Goal: Task Accomplishment & Management: Complete application form

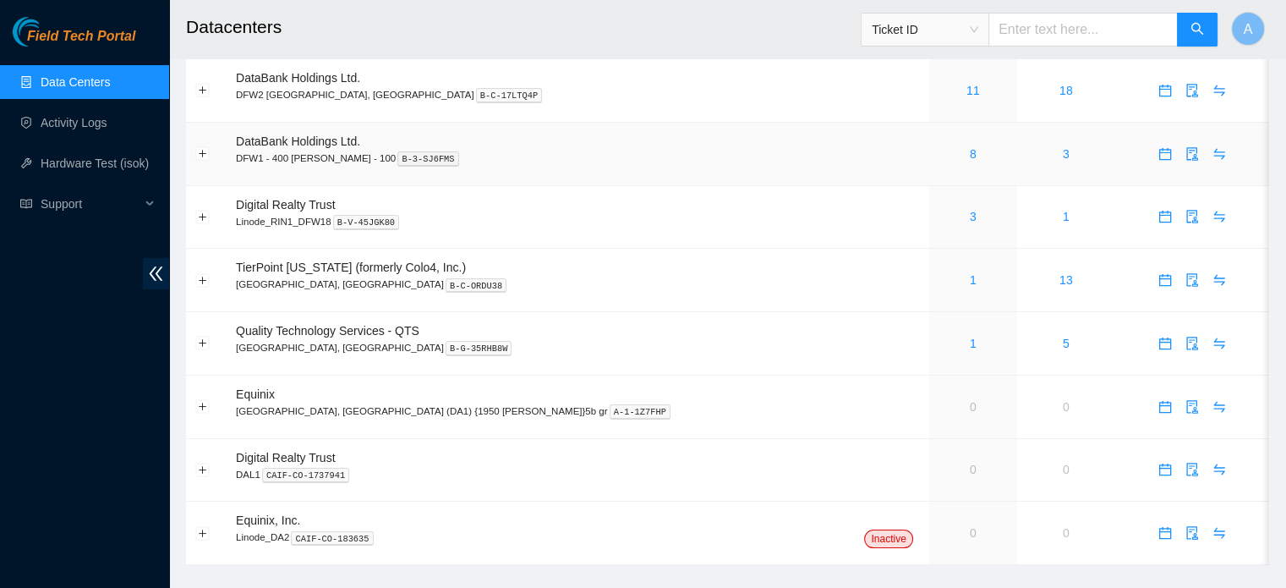
scroll to position [100, 0]
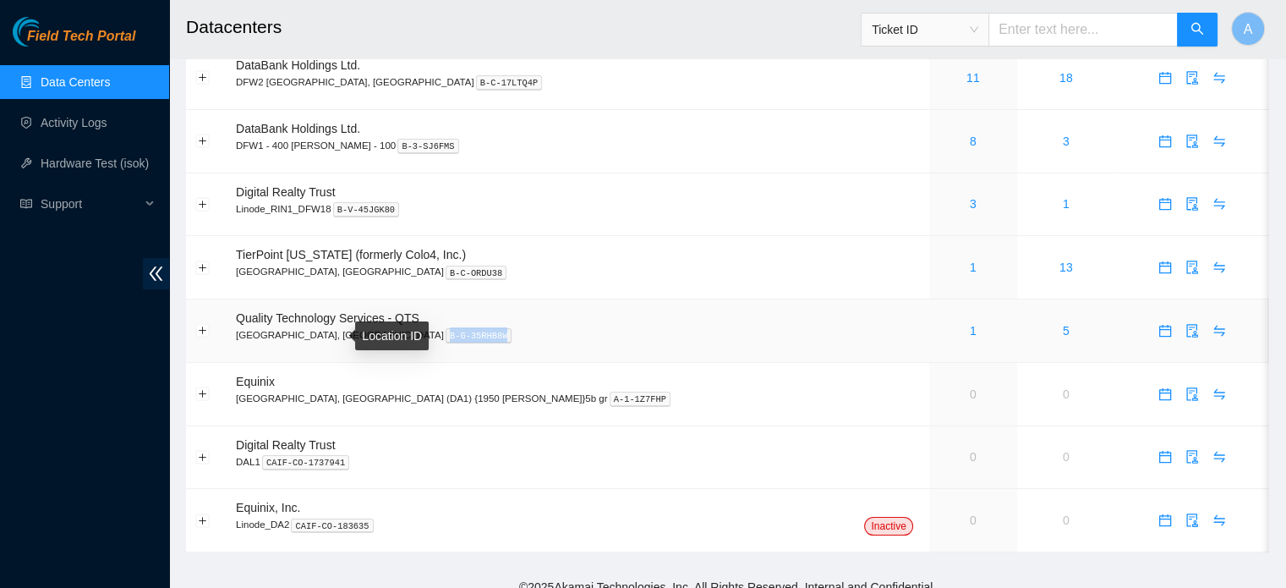
drag, startPoint x: 332, startPoint y: 337, endPoint x: 281, endPoint y: 337, distance: 51.6
click at [446, 337] on kbd "B-G-35RHB8W" at bounding box center [479, 335] width 67 height 15
copy kbd "B-G-35RHB8W"
click at [100, 116] on link "Activity Logs" at bounding box center [74, 123] width 67 height 14
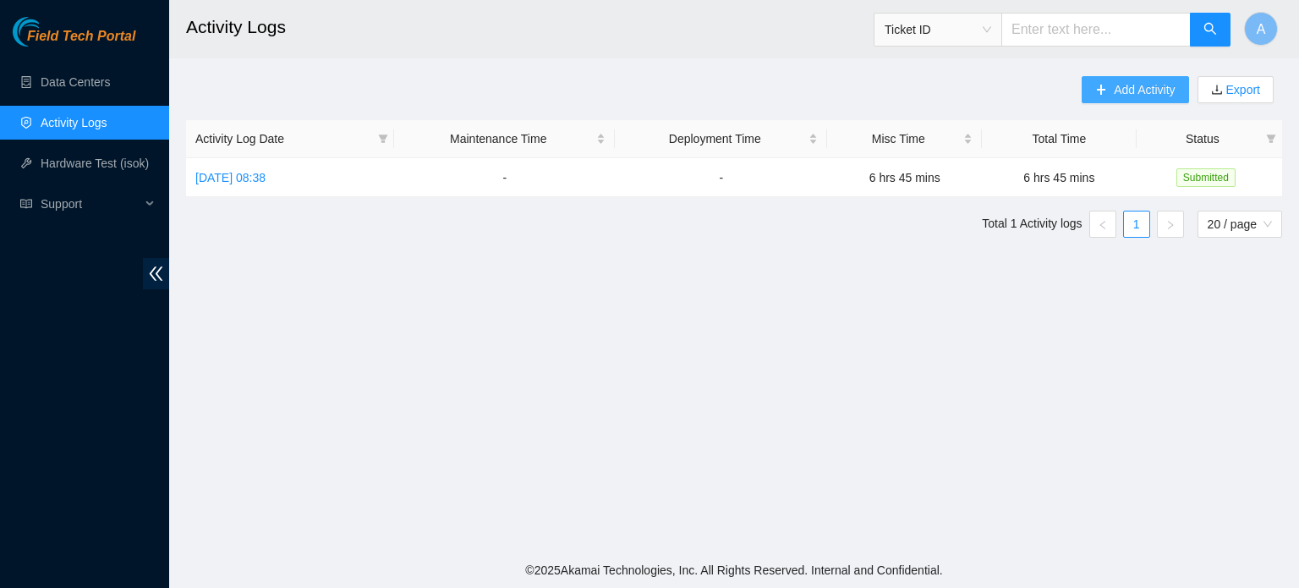
click at [1122, 82] on span "Add Activity" at bounding box center [1144, 89] width 61 height 19
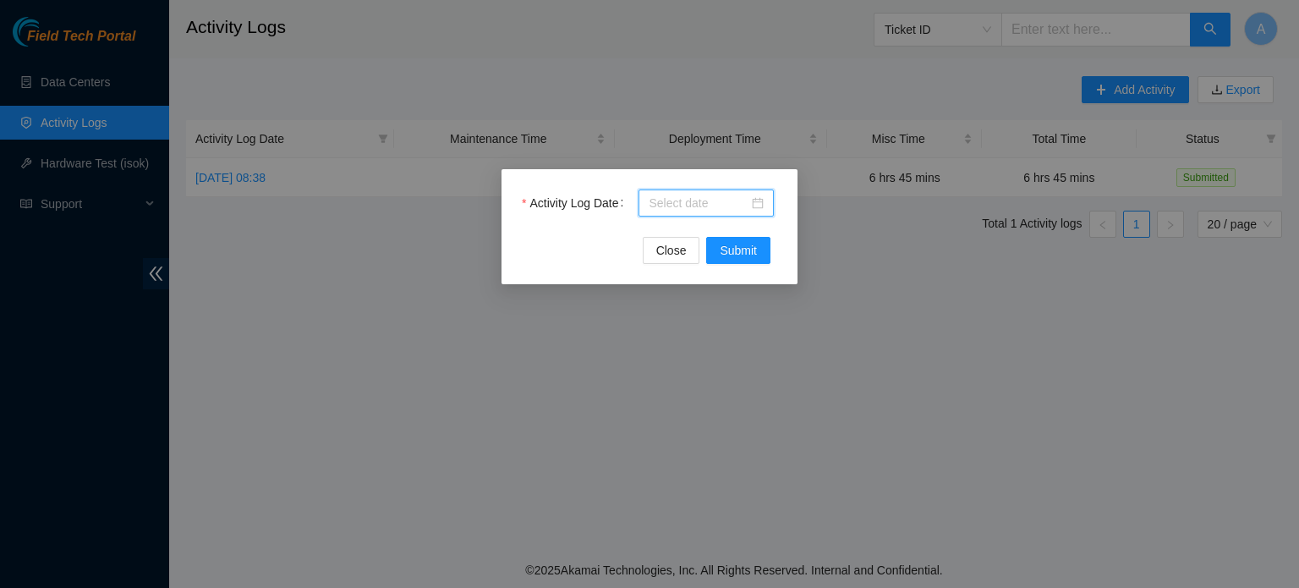
click at [747, 205] on input "Activity Log Date" at bounding box center [699, 203] width 100 height 19
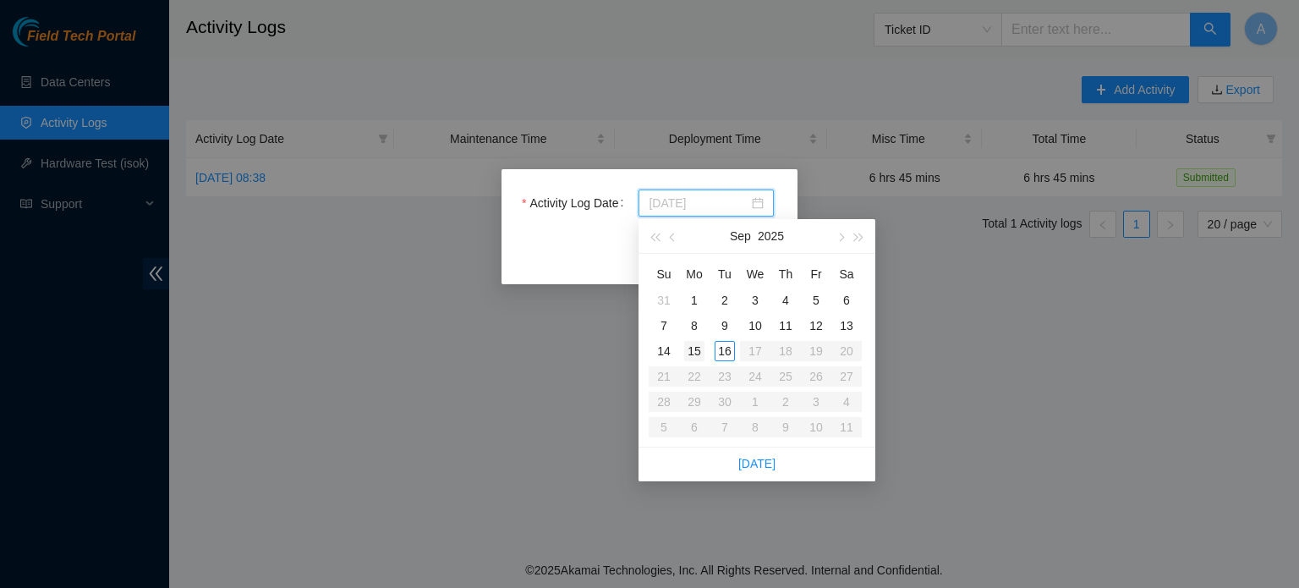
type input "[DATE]"
click at [699, 351] on div "15" at bounding box center [694, 351] width 20 height 20
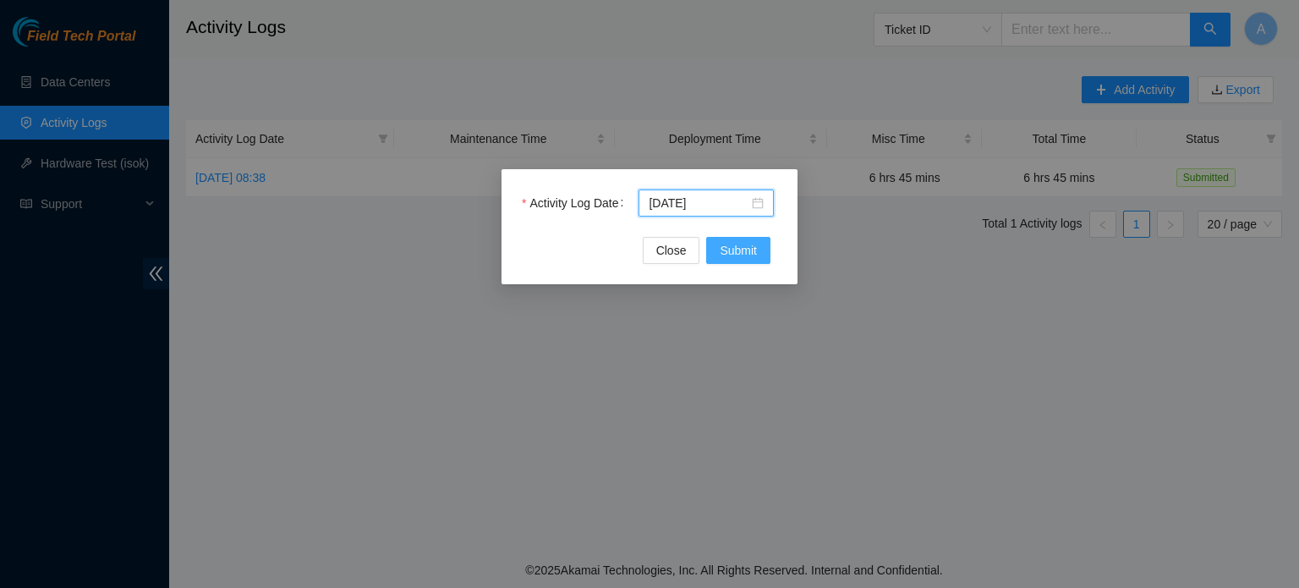
click at [738, 255] on span "Submit" at bounding box center [738, 250] width 37 height 19
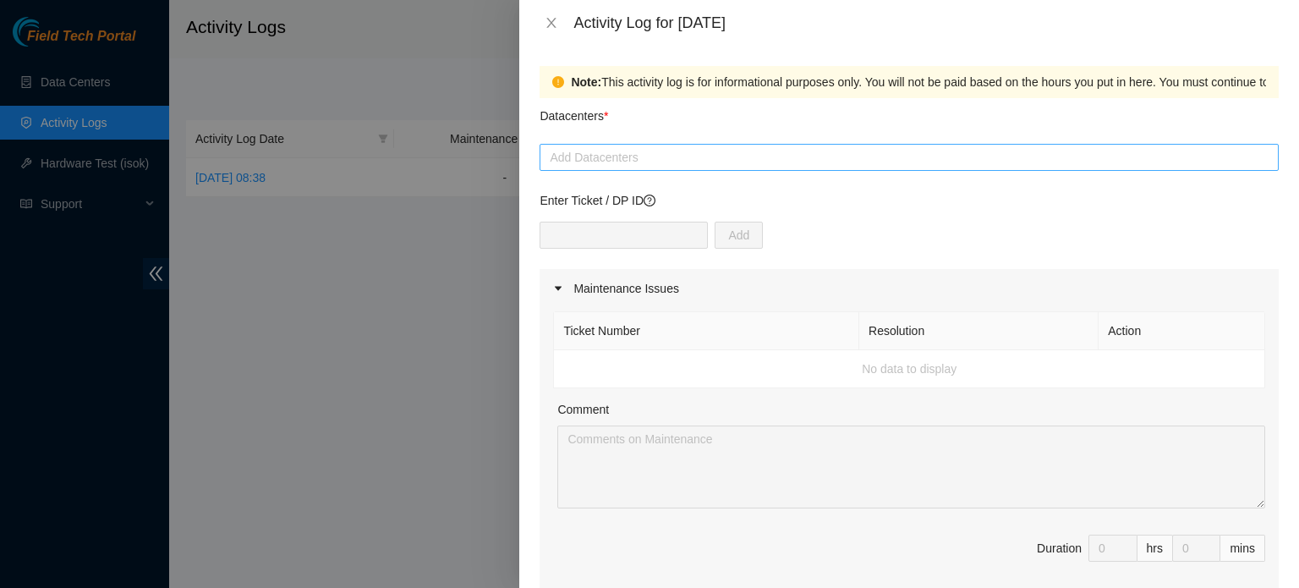
click at [616, 162] on div at bounding box center [909, 157] width 731 height 20
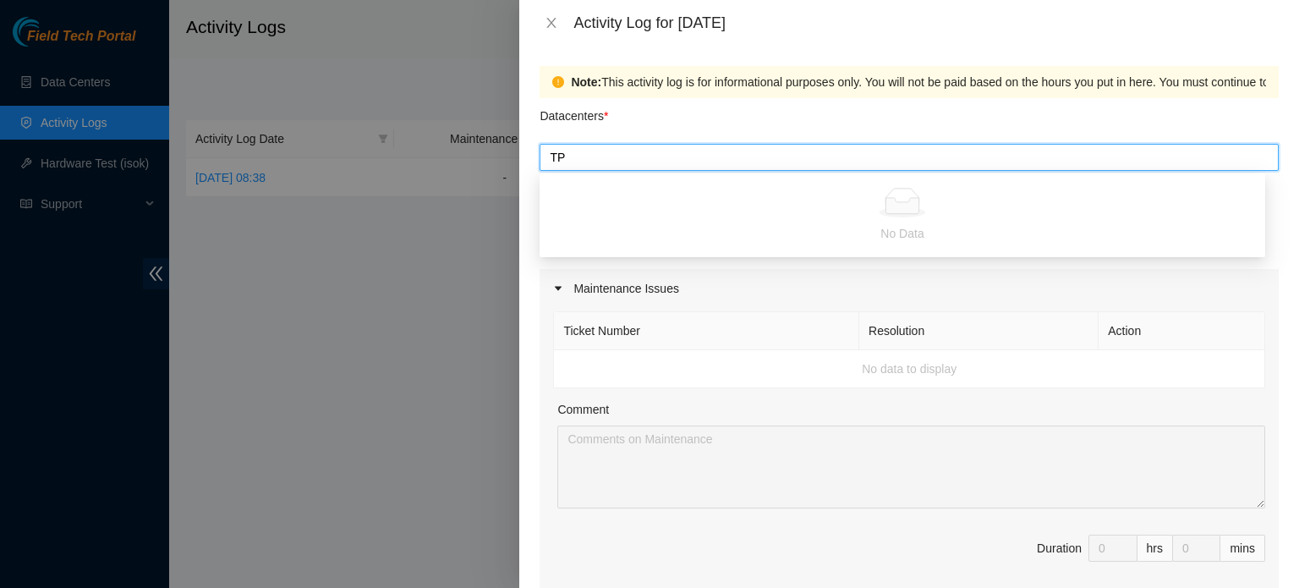
type input "T"
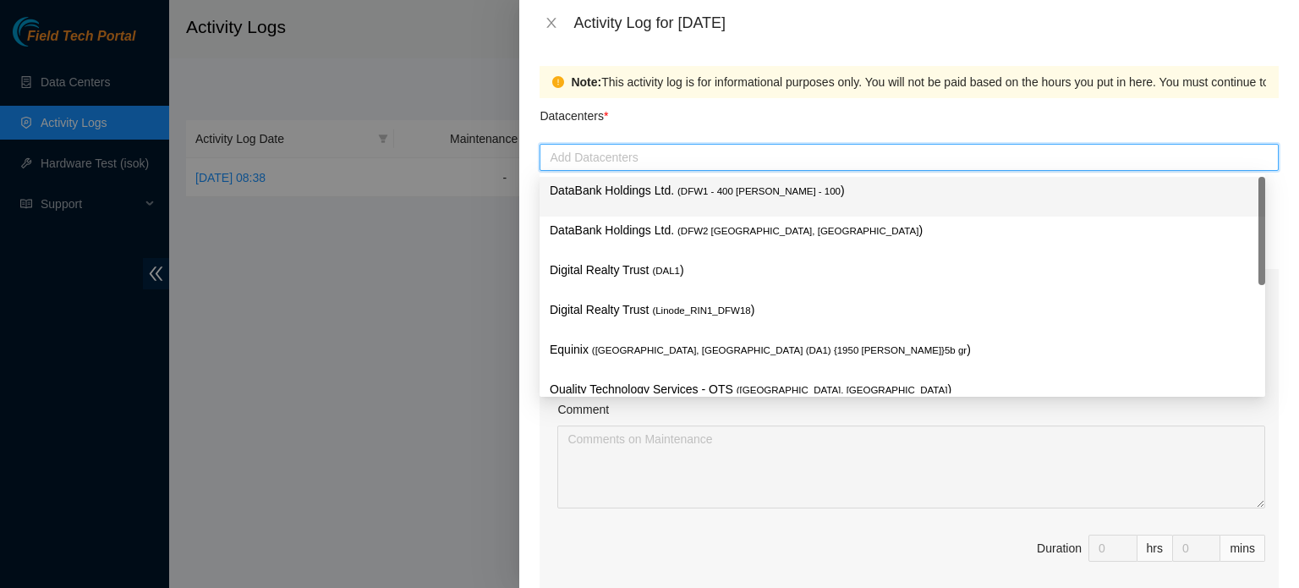
type input "W"
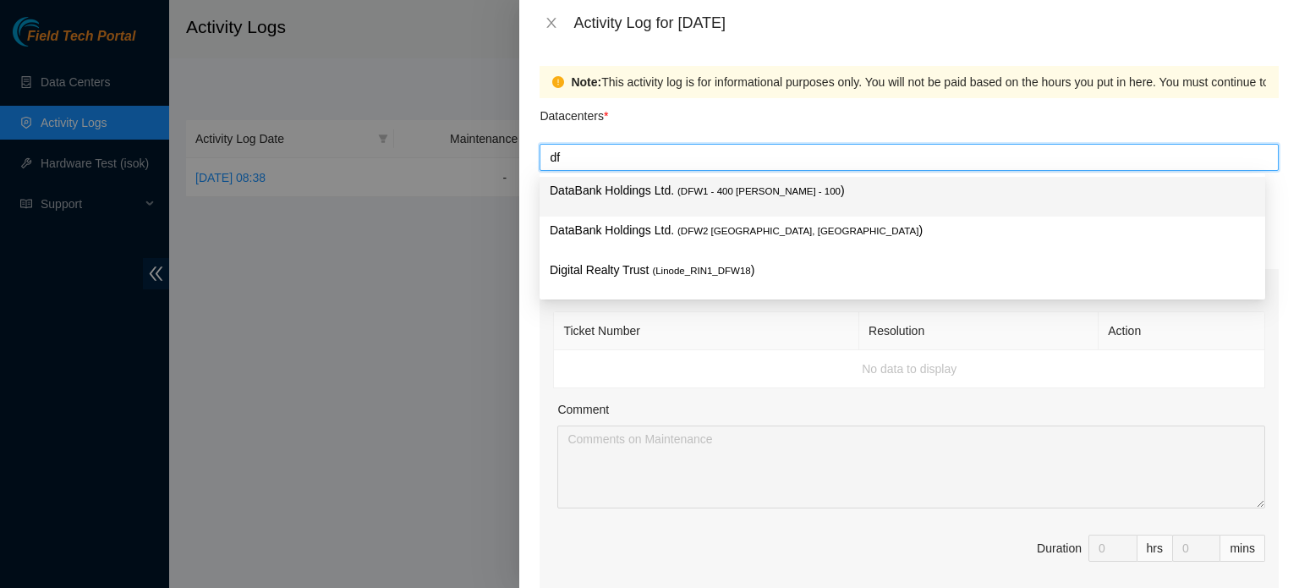
type input "d"
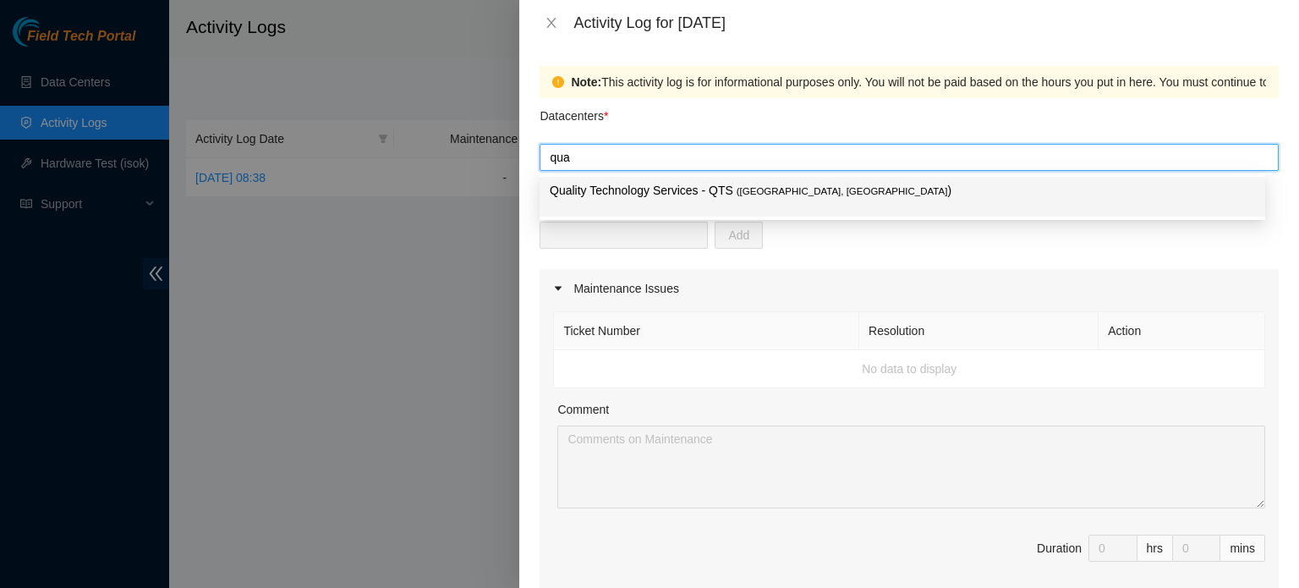
type input "qual"
click at [621, 181] on p "Quality Technology Services - QTS ( [GEOGRAPHIC_DATA], [GEOGRAPHIC_DATA] )" at bounding box center [902, 190] width 705 height 19
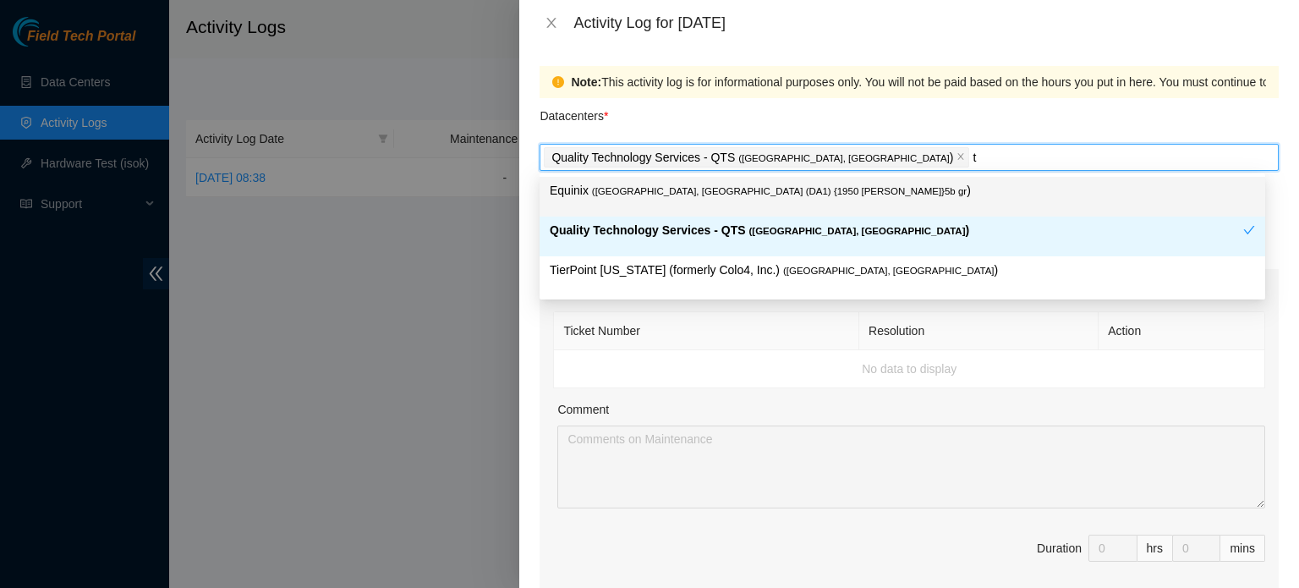
type input "te"
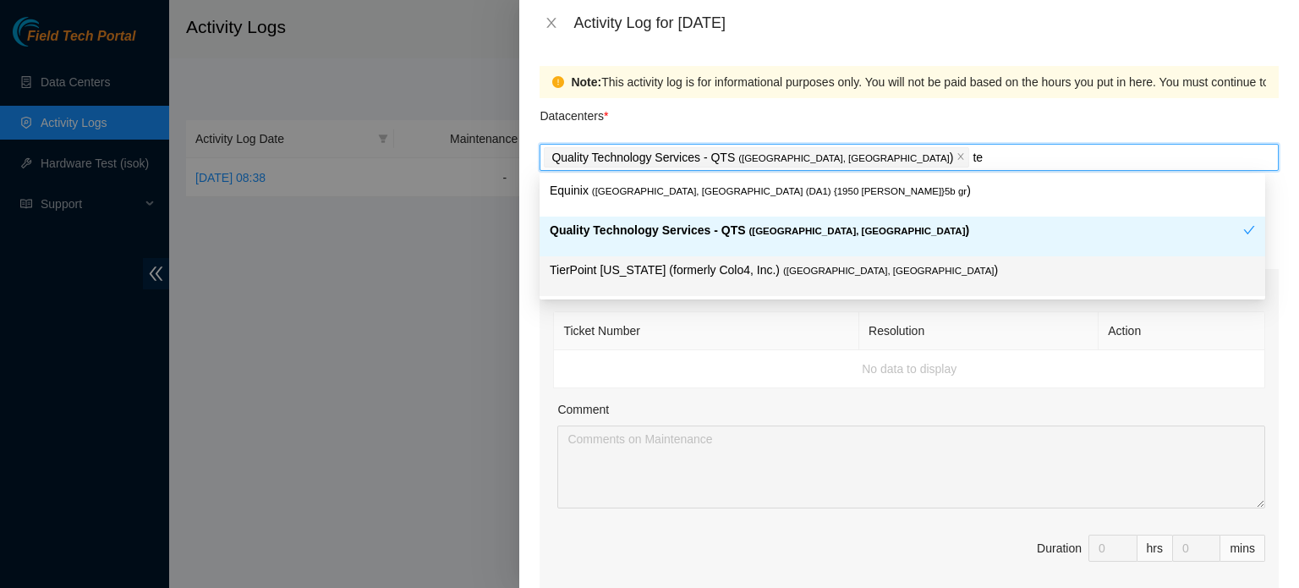
click at [699, 266] on p "TierPoint [US_STATE] (formerly Colo4, Inc.) ( [GEOGRAPHIC_DATA], [GEOGRAPHIC_DA…" at bounding box center [902, 269] width 705 height 19
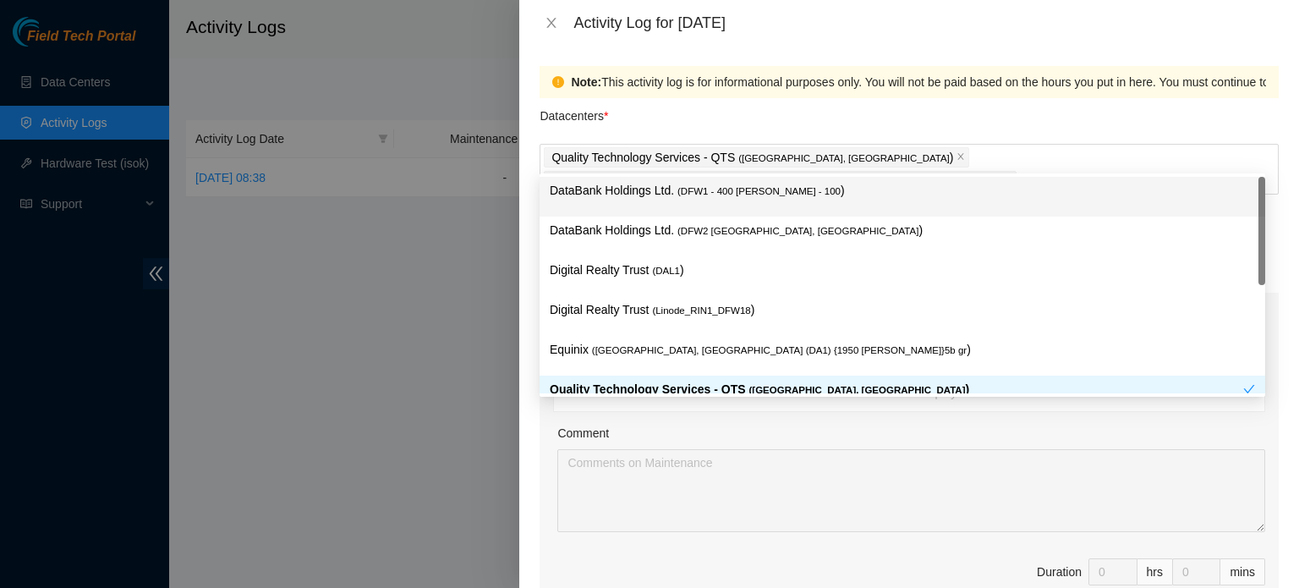
click at [853, 128] on div "Datacenters *" at bounding box center [909, 121] width 739 height 46
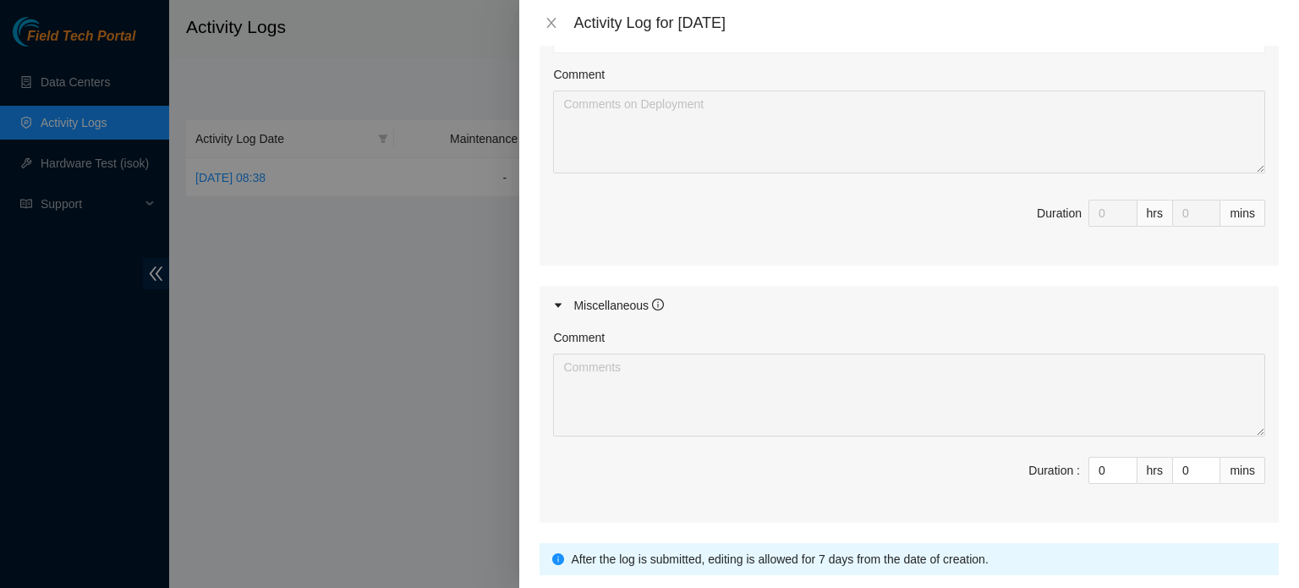
scroll to position [801, 0]
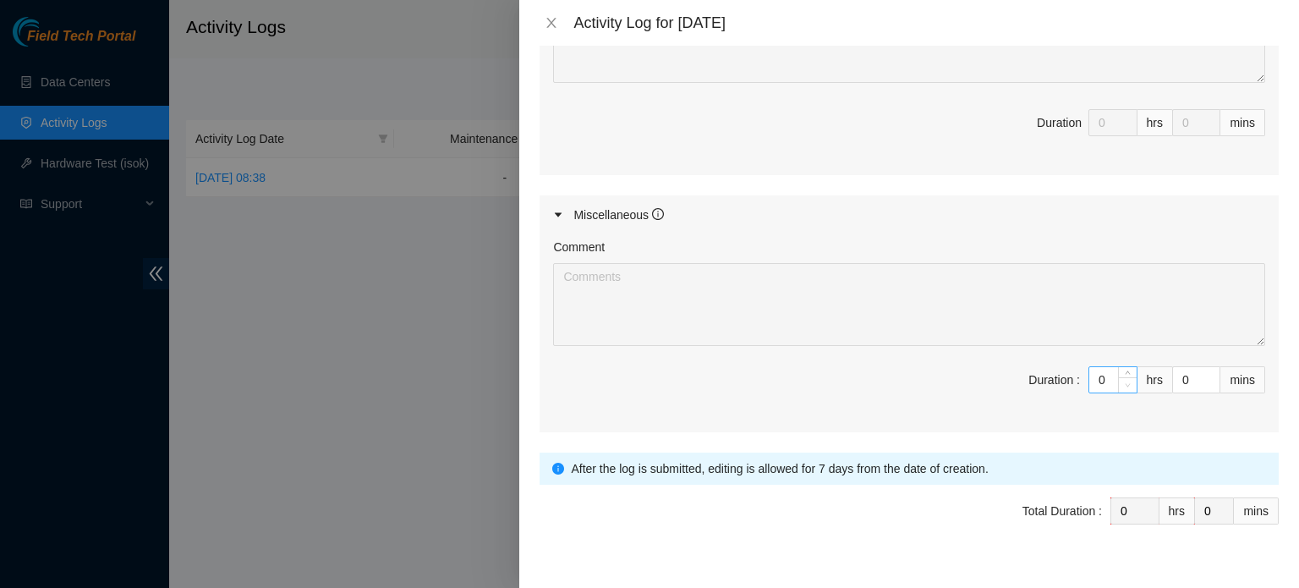
click at [1118, 377] on span "Decrease Value" at bounding box center [1127, 384] width 19 height 15
click at [1253, 234] on div "Comment Duration : 0 hrs 0 mins" at bounding box center [909, 333] width 739 height 198
click at [558, 206] on div at bounding box center [563, 215] width 20 height 19
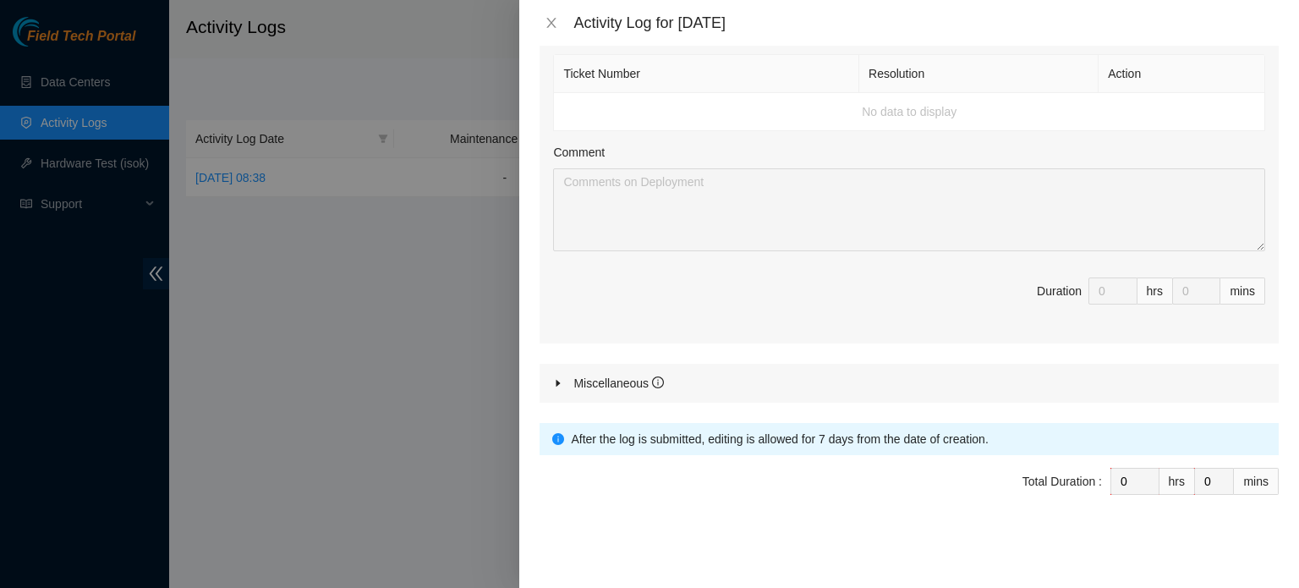
scroll to position [604, 0]
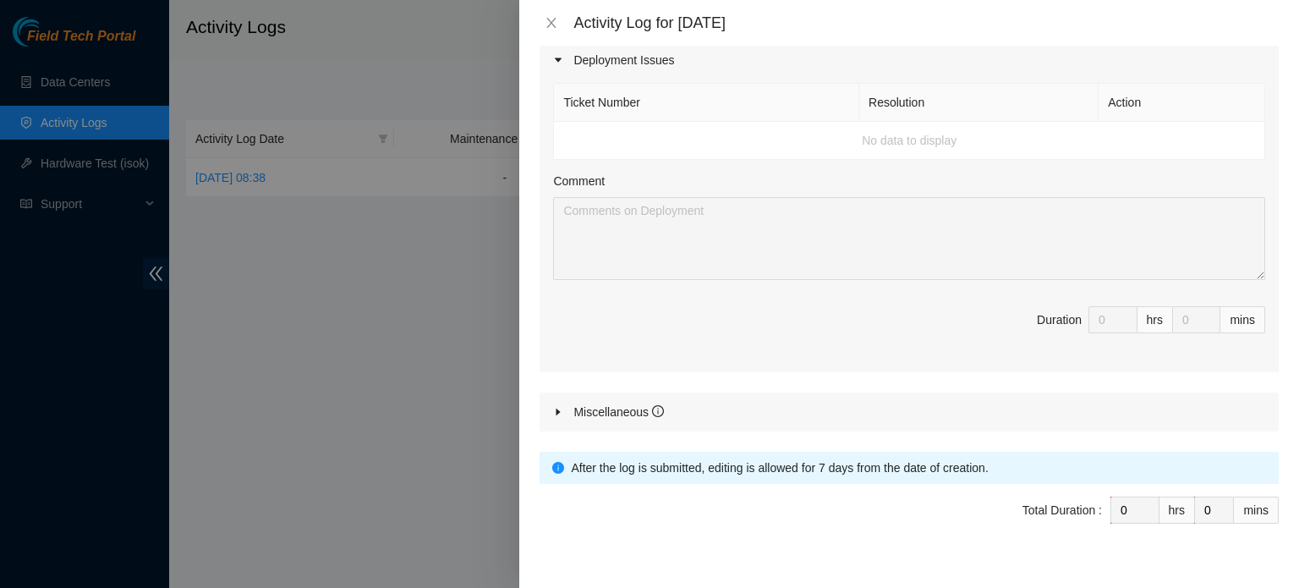
click at [565, 403] on div at bounding box center [563, 412] width 20 height 19
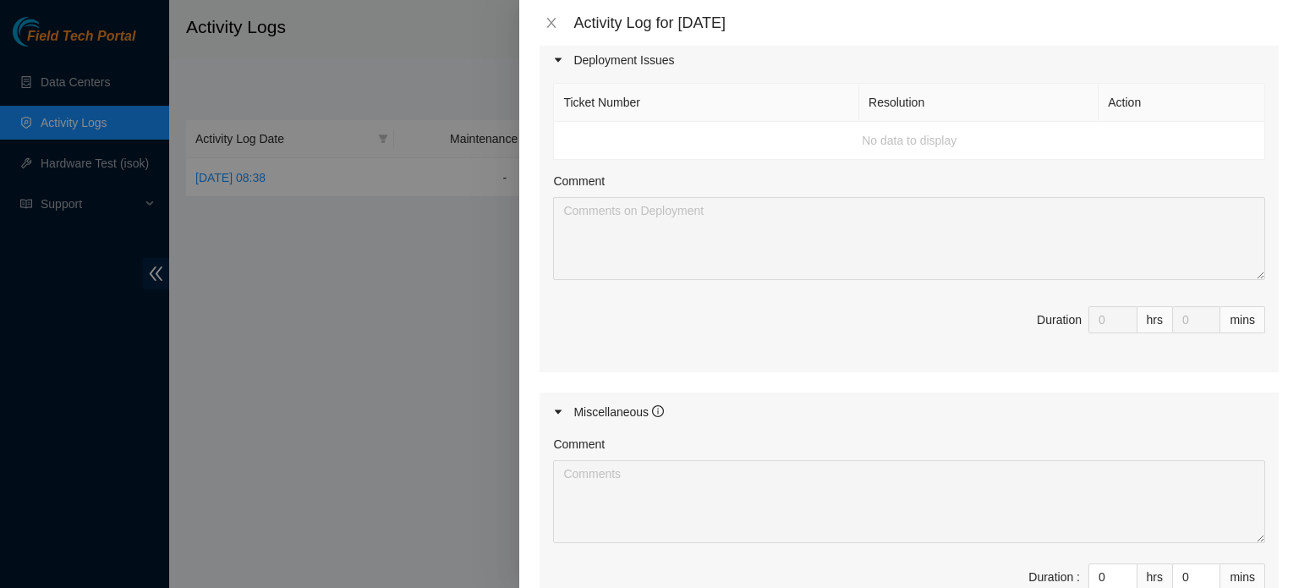
scroll to position [801, 0]
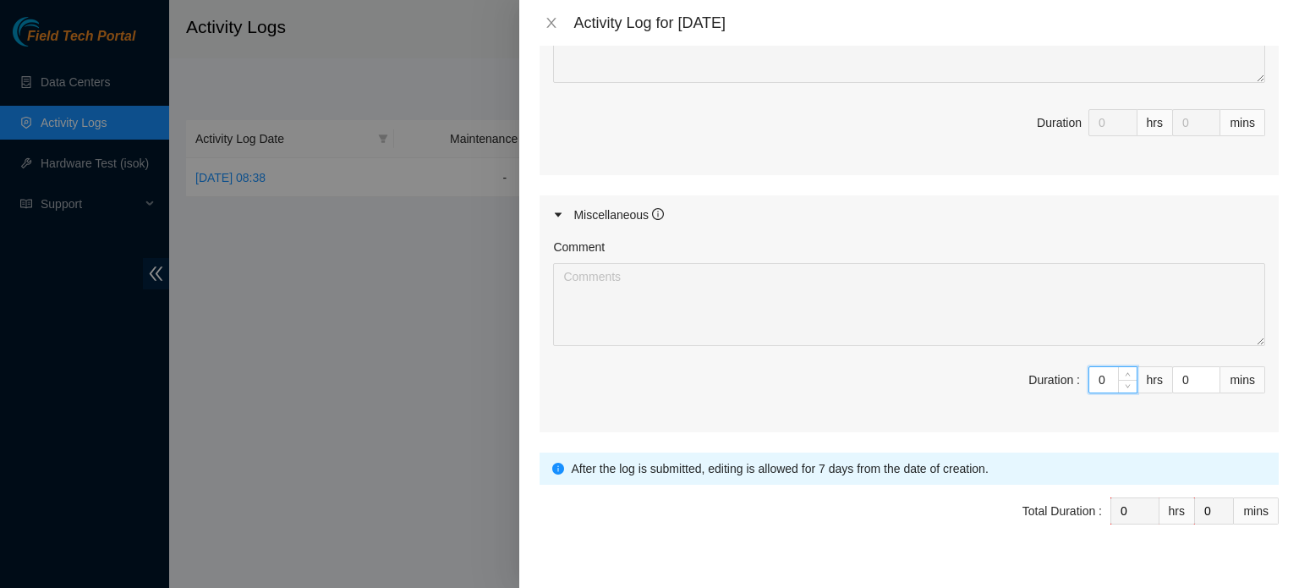
click at [1091, 367] on input "0" at bounding box center [1112, 379] width 47 height 25
type input "05"
type input "5"
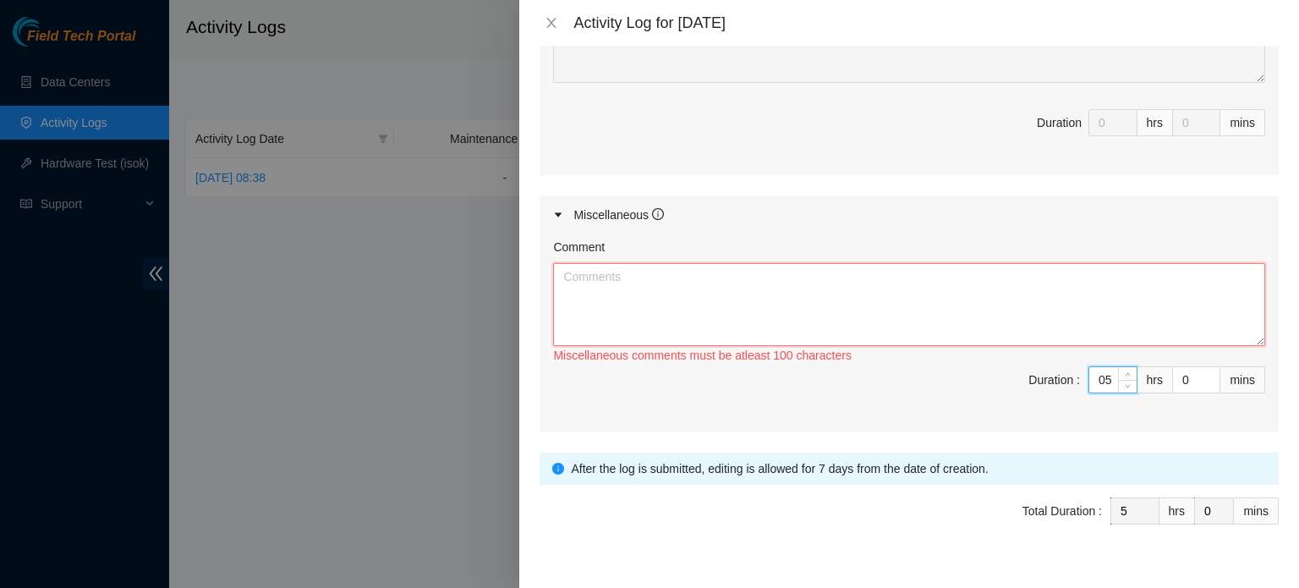
type input "5"
click at [885, 263] on textarea "Comment" at bounding box center [909, 304] width 712 height 83
